Goal: Task Accomplishment & Management: Use online tool/utility

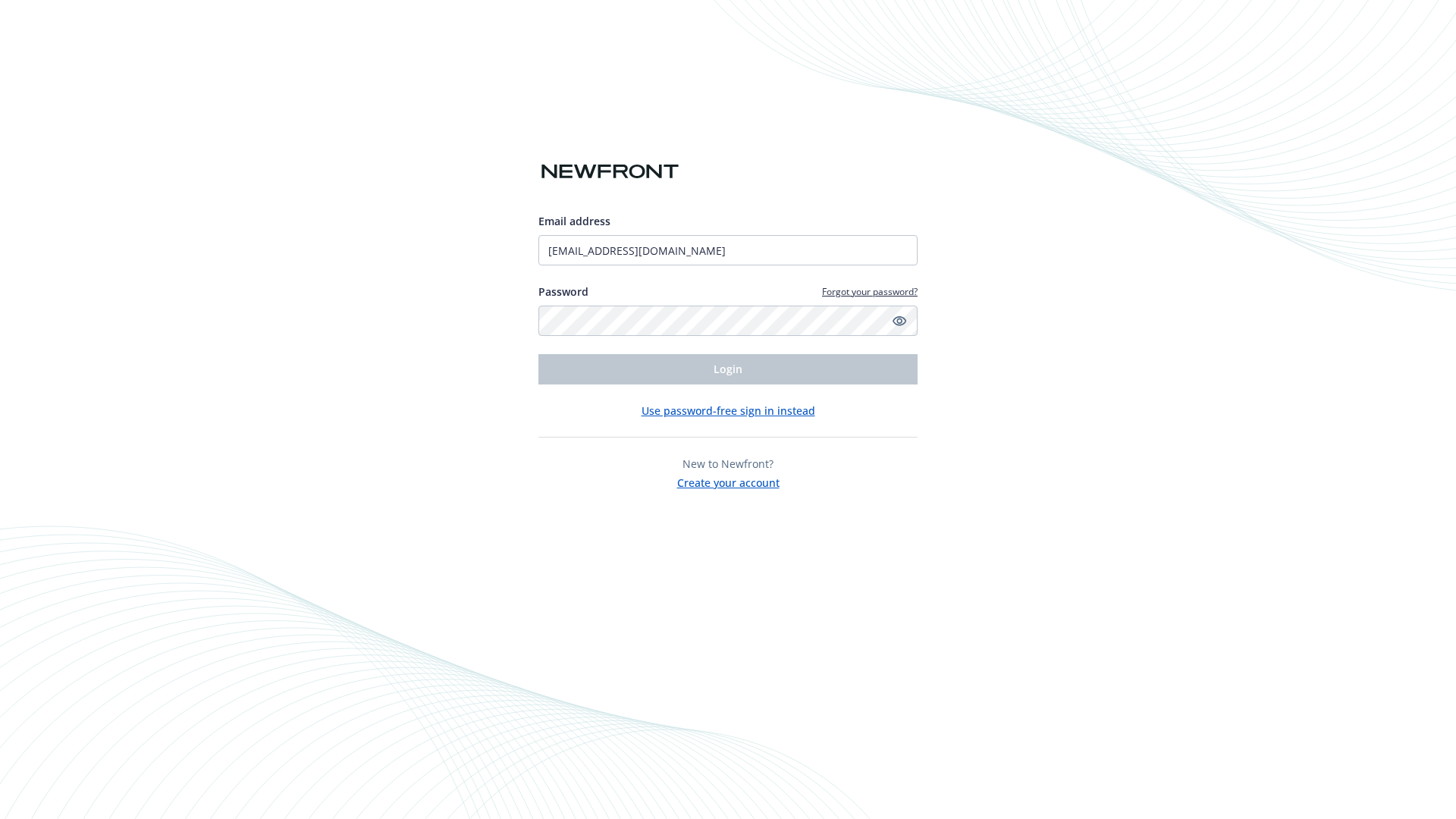
type input "[EMAIL_ADDRESS][DOMAIN_NAME]"
click at [728, 369] on span "Login" at bounding box center [727, 368] width 29 height 15
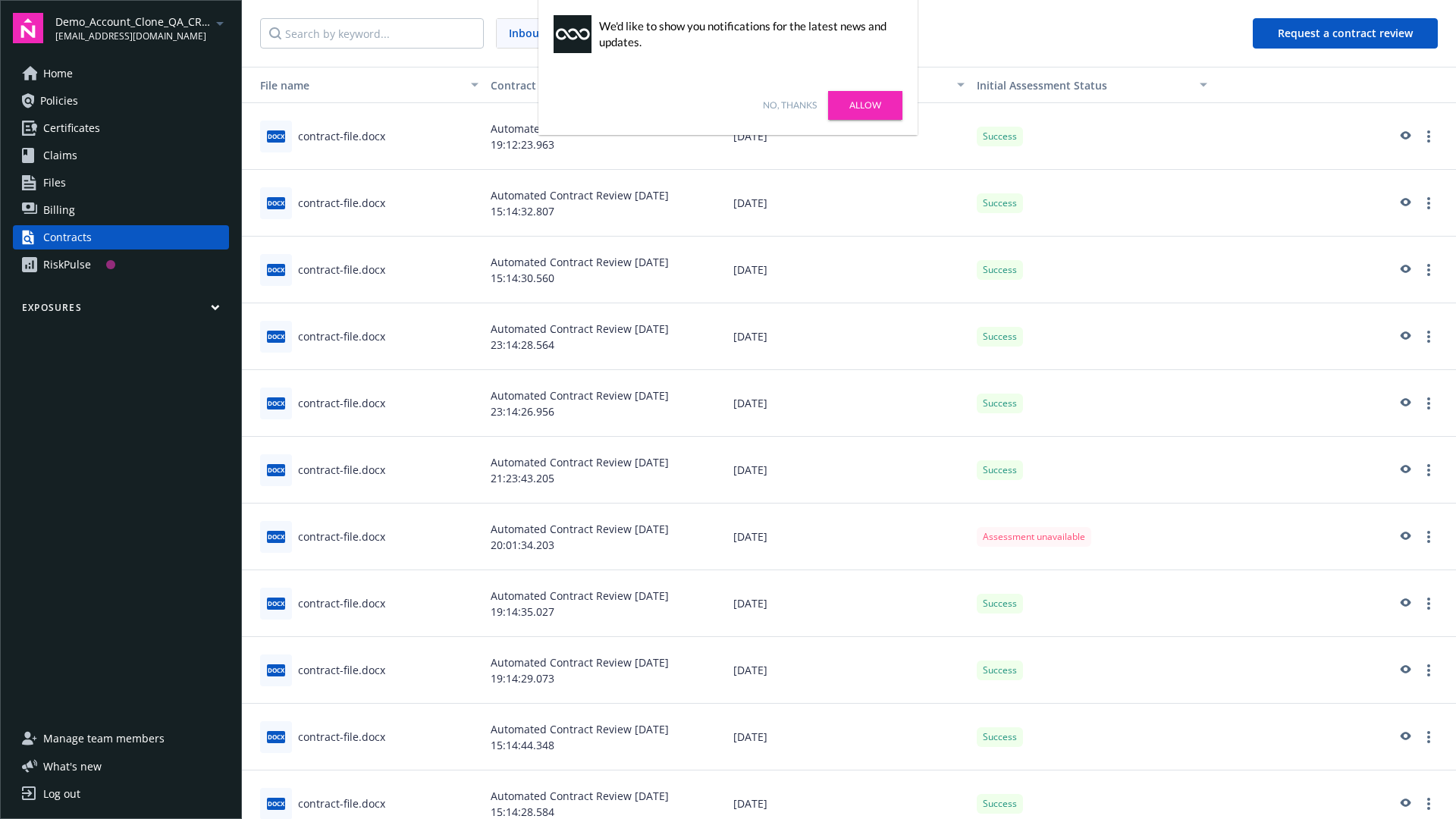
click at [790, 105] on link "No, thanks" at bounding box center [790, 105] width 54 height 14
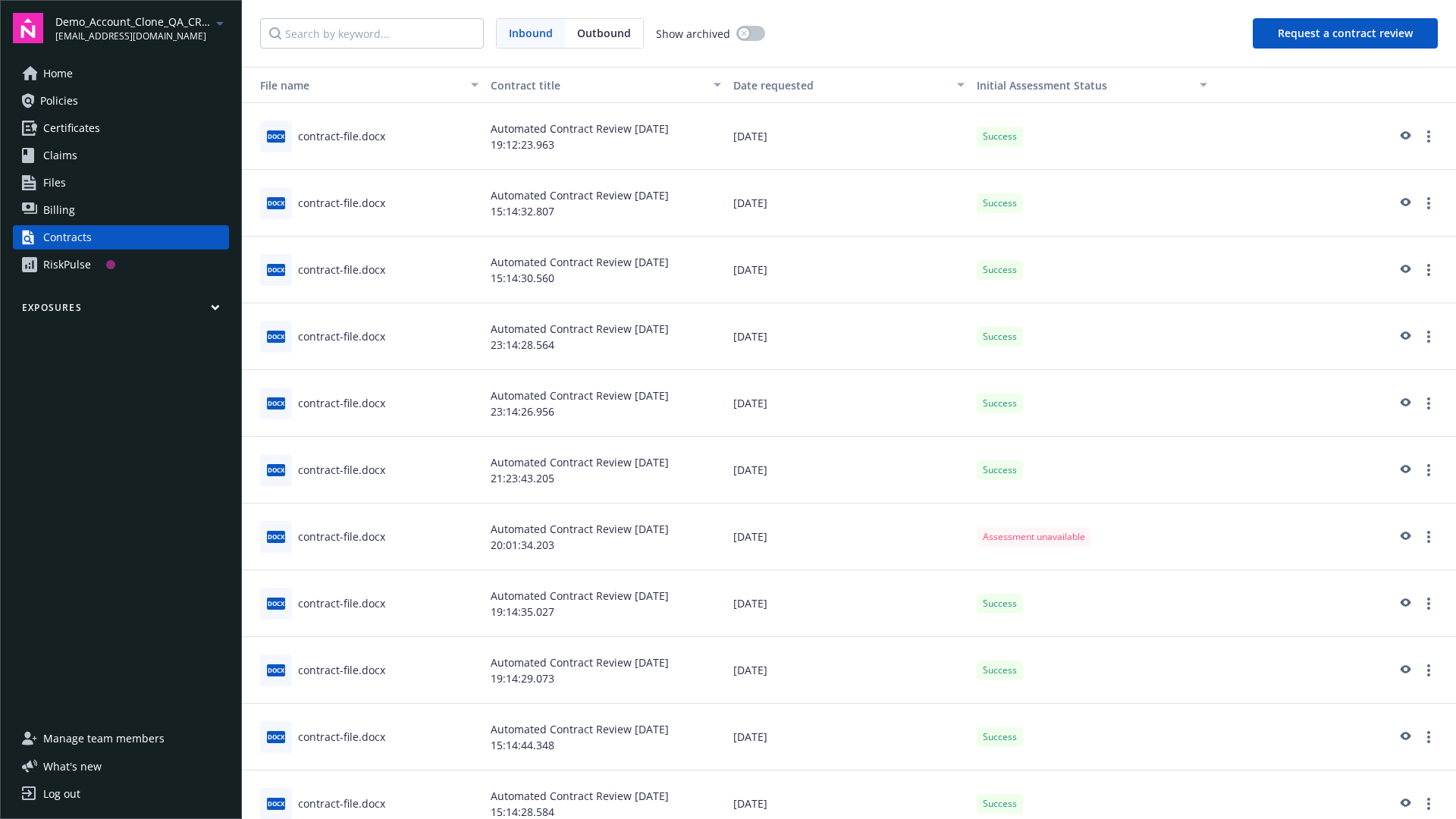
click at [1347, 33] on button "Request a contract review" at bounding box center [1345, 33] width 185 height 30
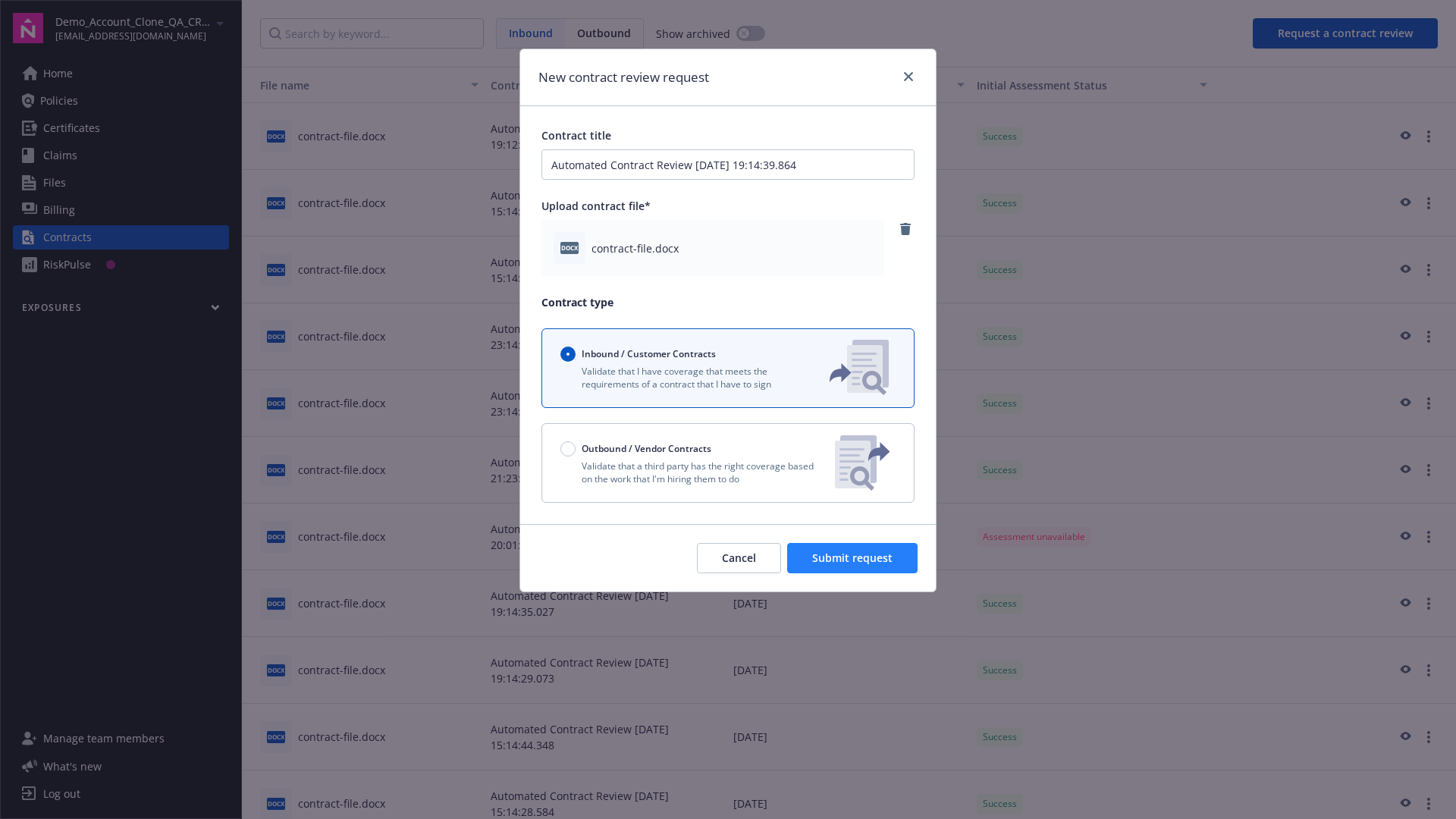
type input "Automated Contract Review 08-20-2025 19:14:39.864"
click at [853, 558] on span "Submit request" at bounding box center [852, 558] width 81 height 15
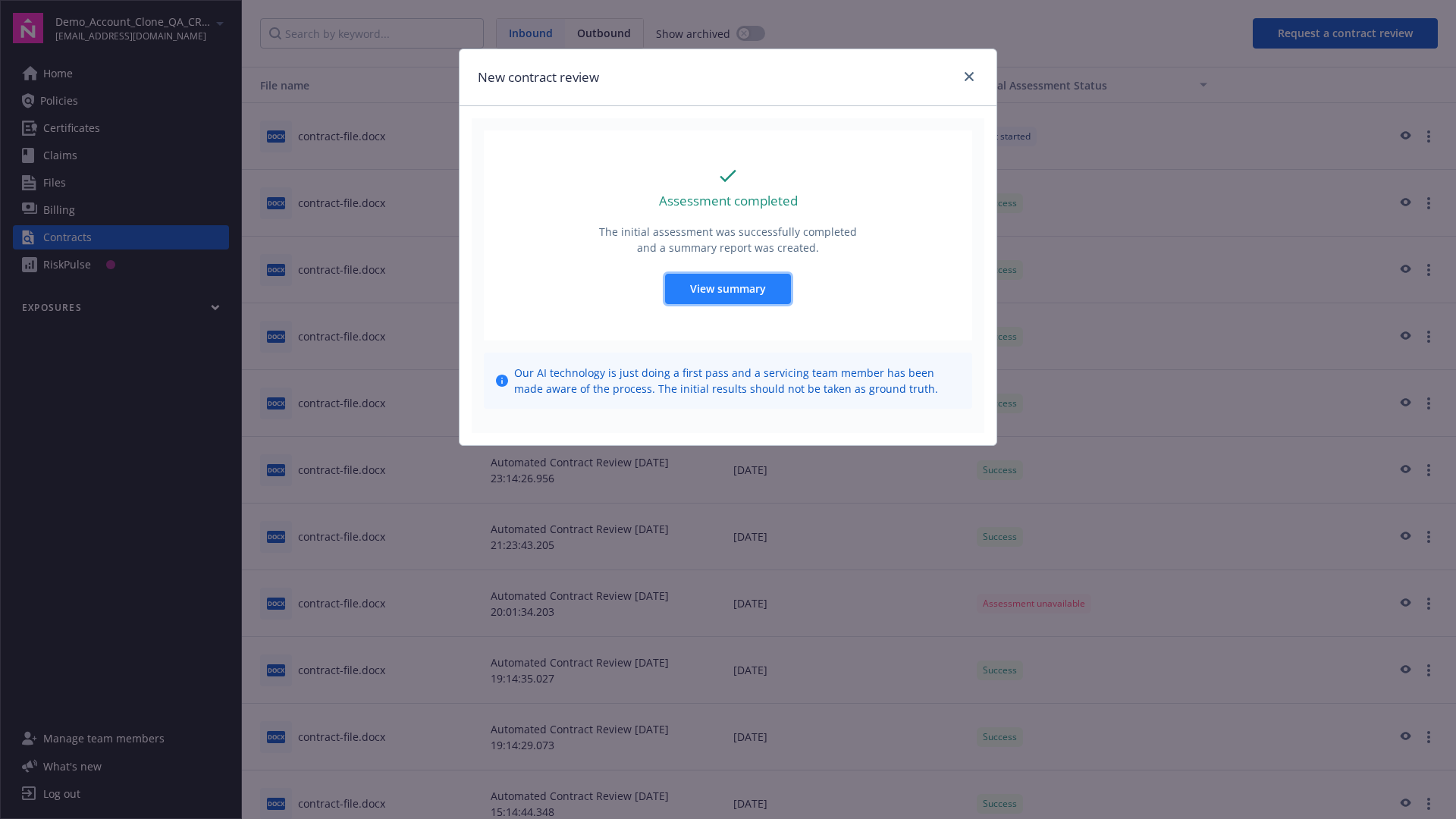
click at [727, 288] on span "View summary" at bounding box center [727, 288] width 76 height 15
